Goal: Transaction & Acquisition: Register for event/course

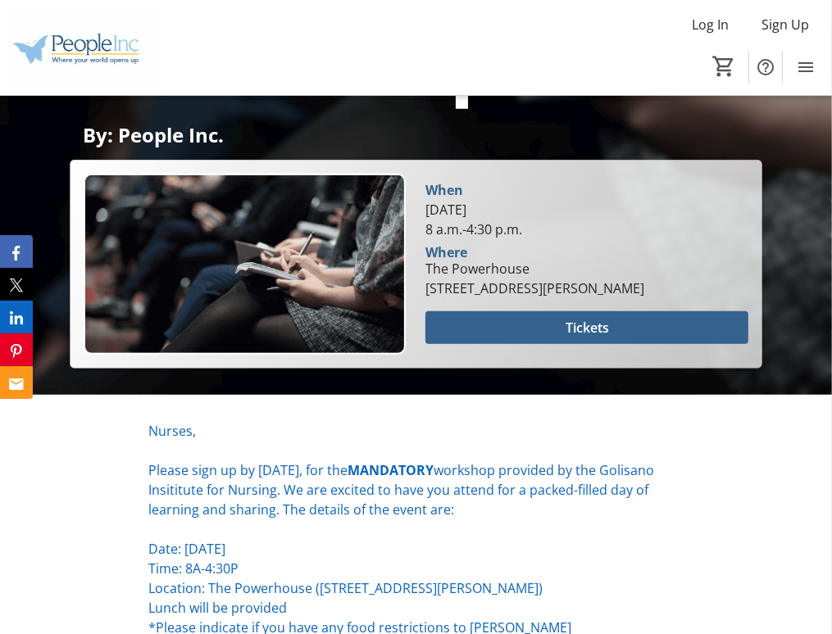
scroll to position [528, 0]
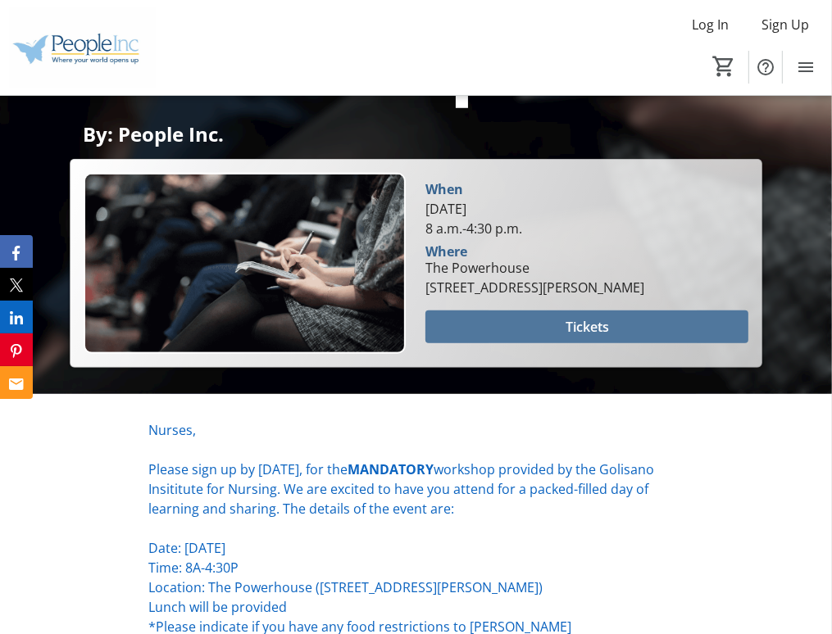
click at [515, 329] on span at bounding box center [586, 326] width 323 height 39
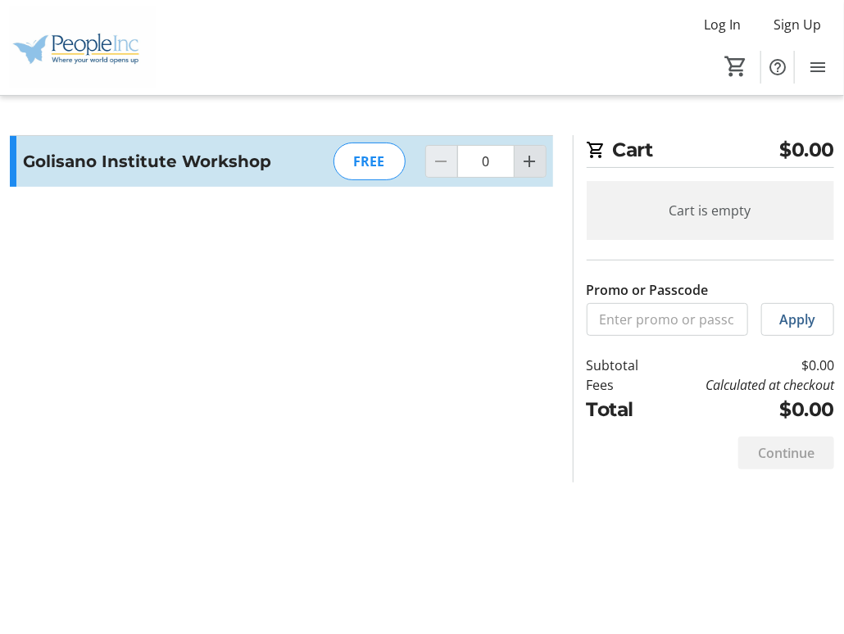
click at [525, 159] on mat-icon "Increment by one" at bounding box center [530, 162] width 20 height 20
type input "1"
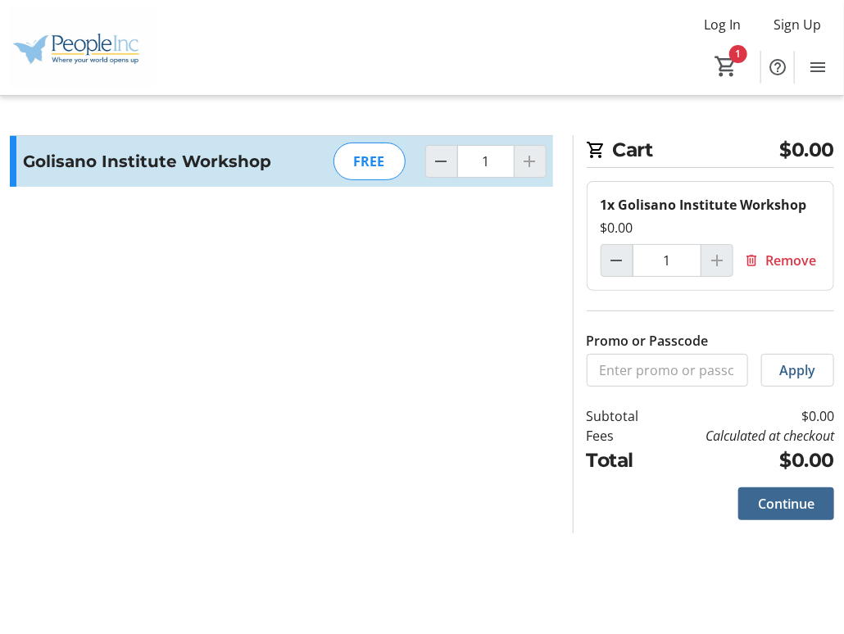
click at [776, 500] on span "Continue" at bounding box center [786, 504] width 57 height 20
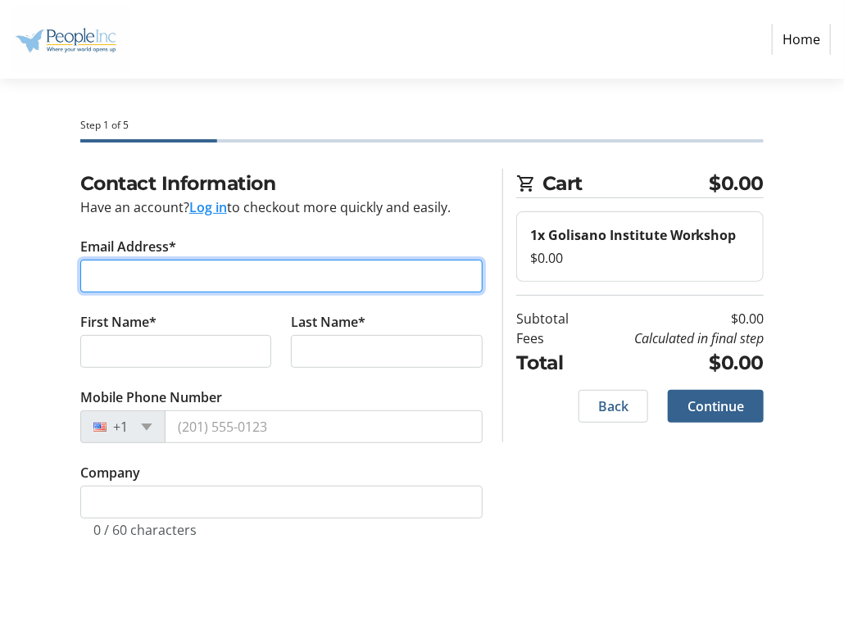
click at [215, 273] on input "Email Address*" at bounding box center [281, 276] width 402 height 33
type input "[PERSON_NAME][EMAIL_ADDRESS][PERSON_NAME][DOMAIN_NAME]"
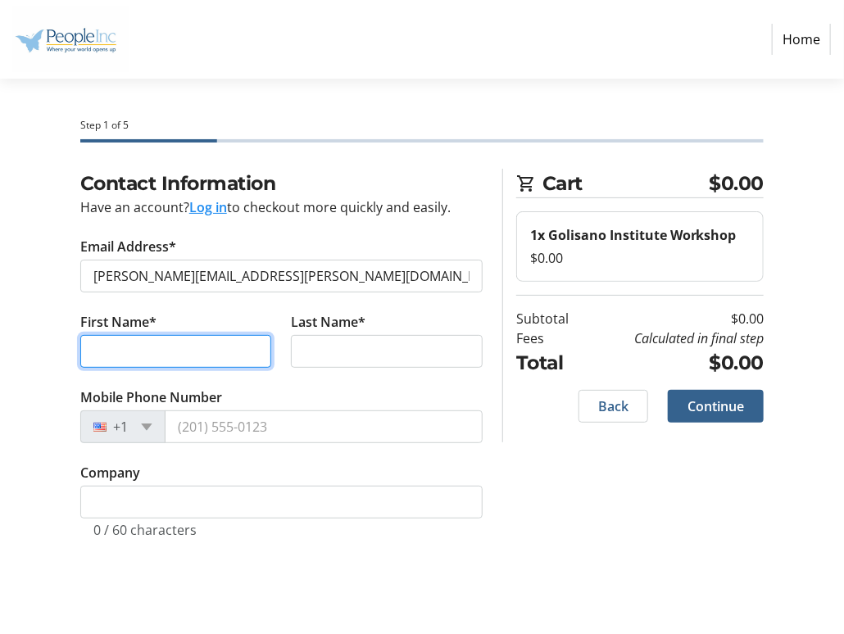
type input "Kade"
type input "[PERSON_NAME]"
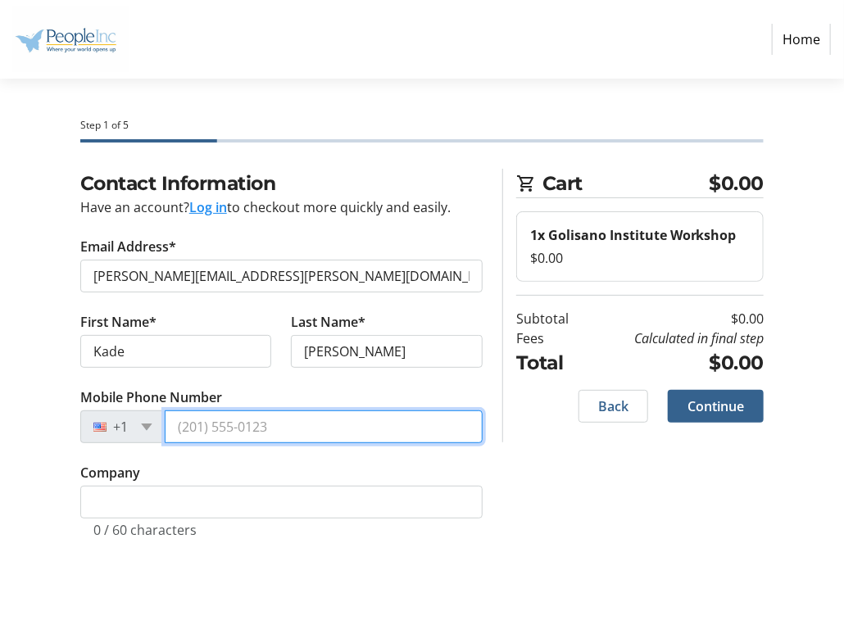
type input "[PHONE_NUMBER]"
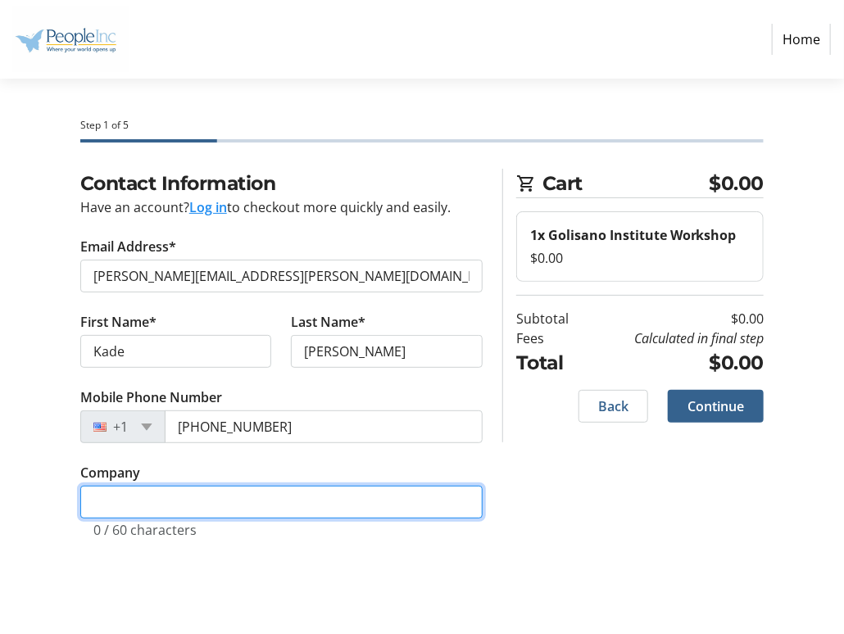
click at [202, 499] on input "Company" at bounding box center [281, 502] width 402 height 33
type input "People Inc"
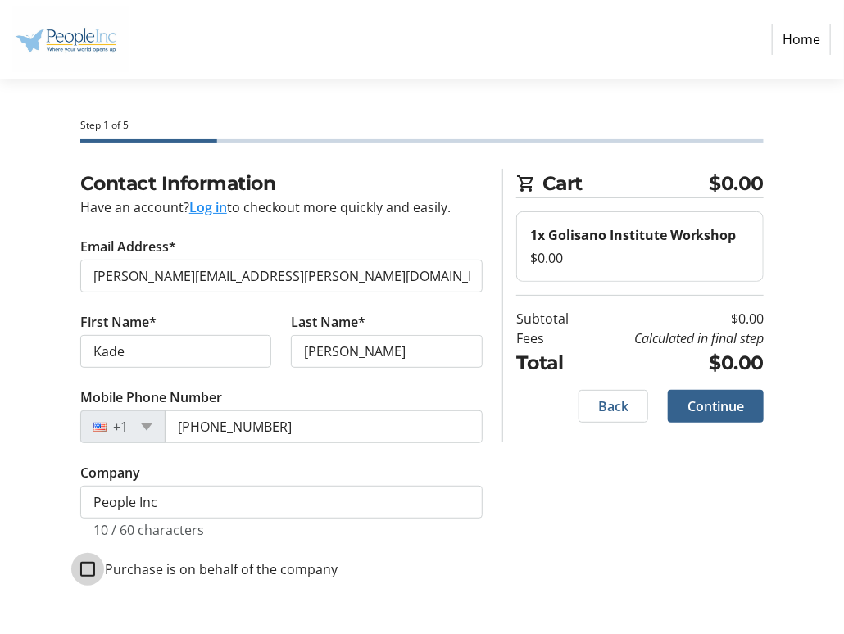
click at [89, 571] on input "Purchase is on behalf of the company" at bounding box center [87, 569] width 15 height 15
checkbox input "true"
click at [698, 410] on span "Continue" at bounding box center [715, 407] width 57 height 20
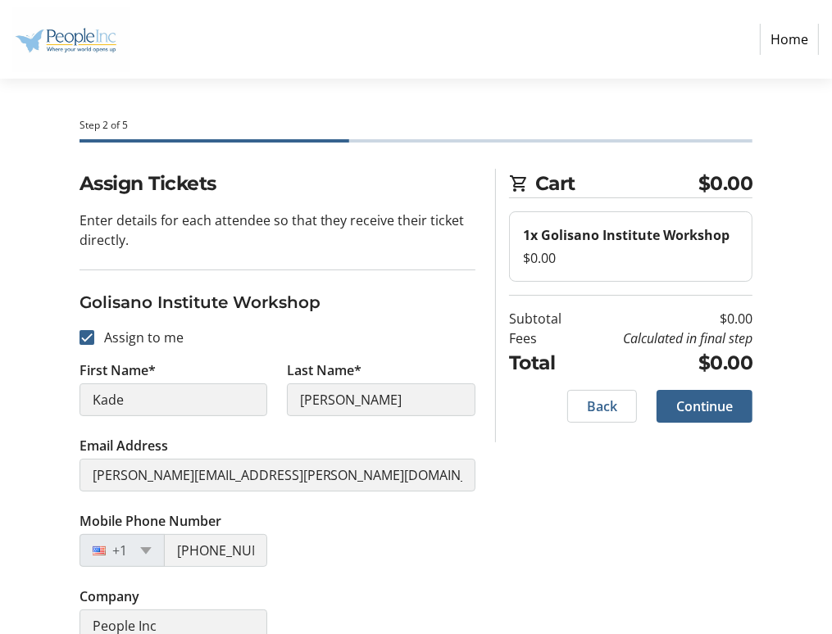
scroll to position [26, 0]
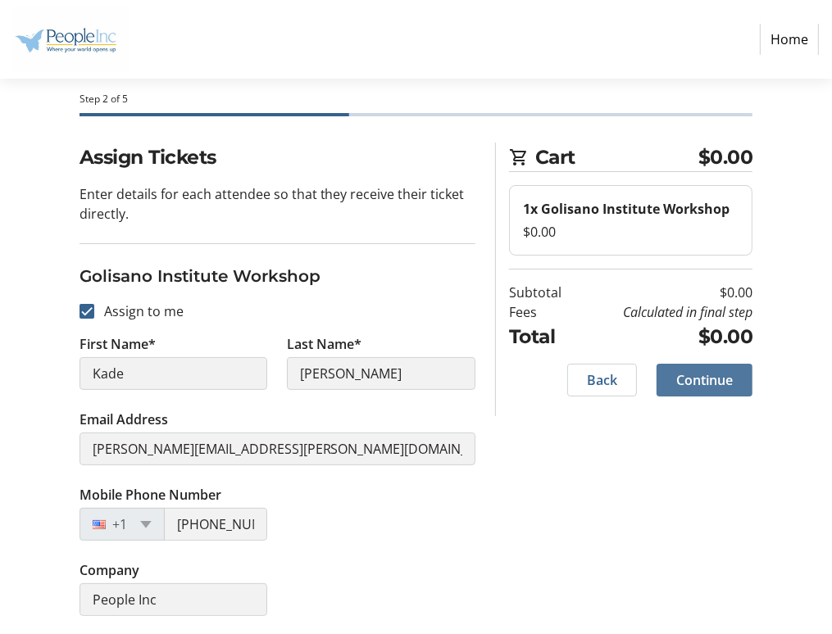
click at [712, 379] on span "Continue" at bounding box center [704, 380] width 57 height 20
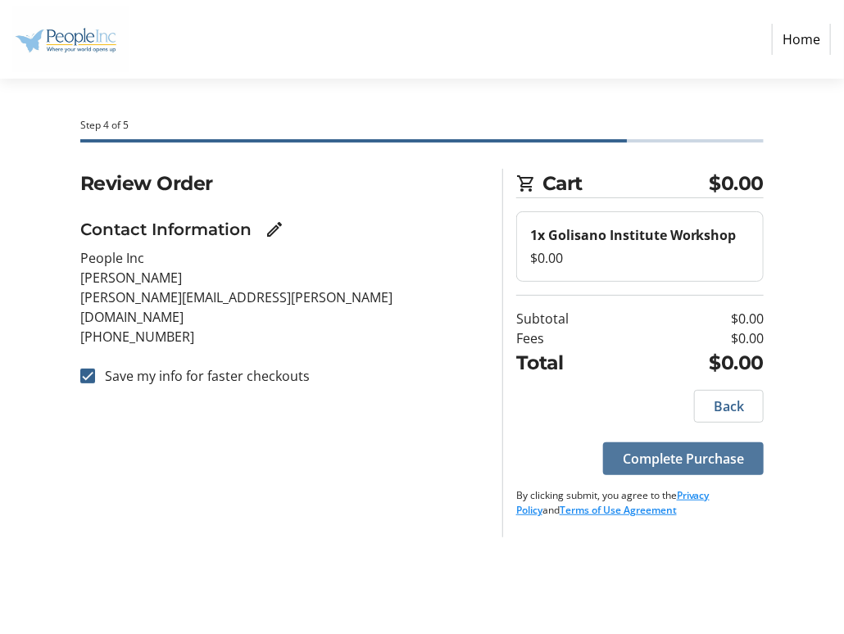
click at [682, 450] on span "Complete Purchase" at bounding box center [683, 459] width 121 height 20
